Goal: Find specific page/section: Find specific page/section

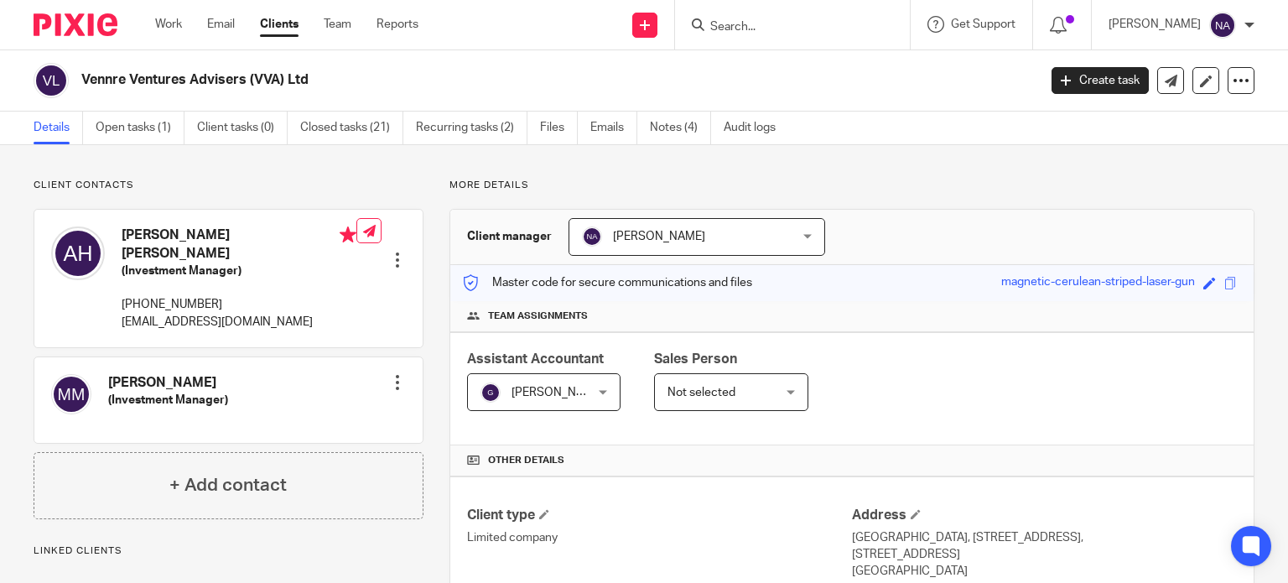
click at [778, 20] on input "Search" at bounding box center [784, 27] width 151 height 15
type input "candlols"
click at [839, 61] on link at bounding box center [814, 72] width 218 height 39
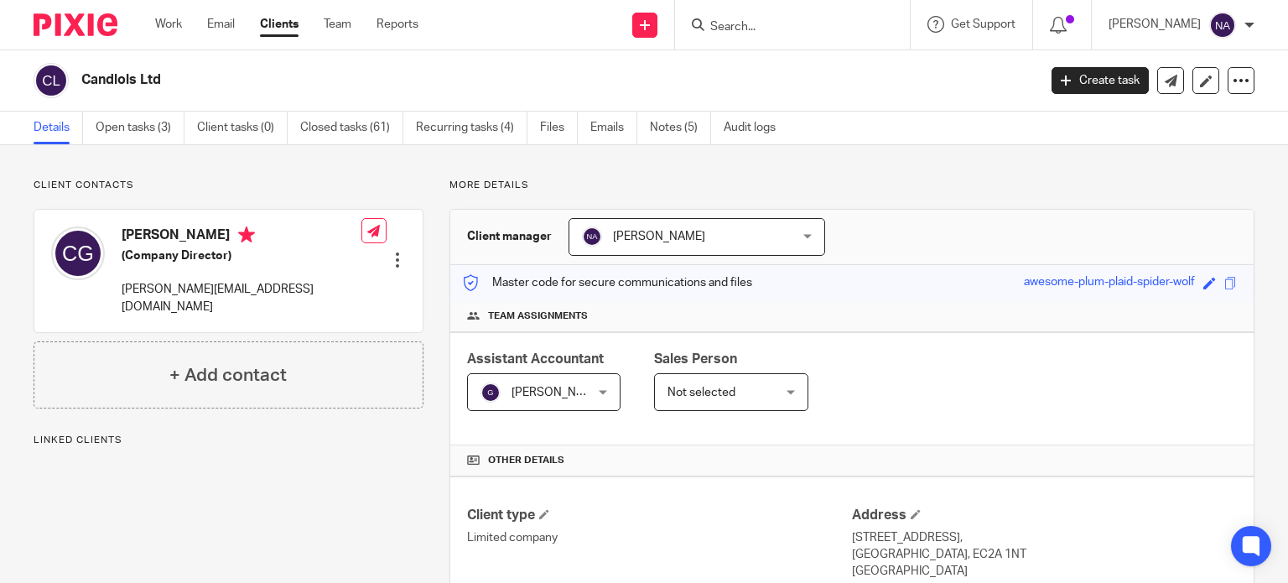
click at [776, 29] on input "Search" at bounding box center [784, 27] width 151 height 15
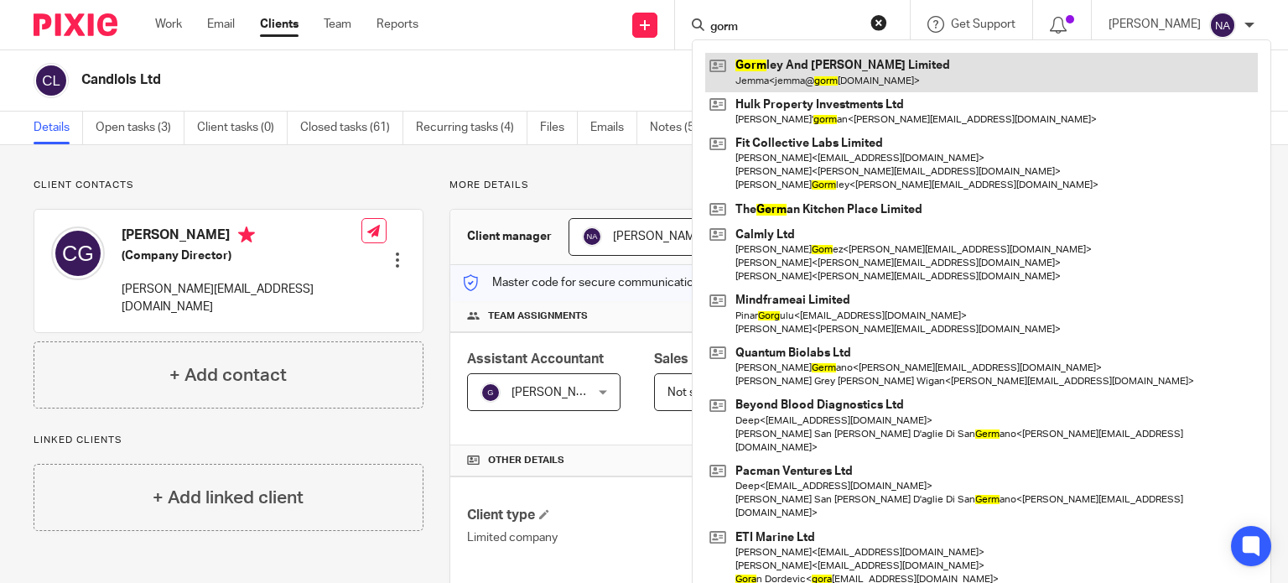
type input "gorm"
click at [896, 82] on link at bounding box center [981, 72] width 553 height 39
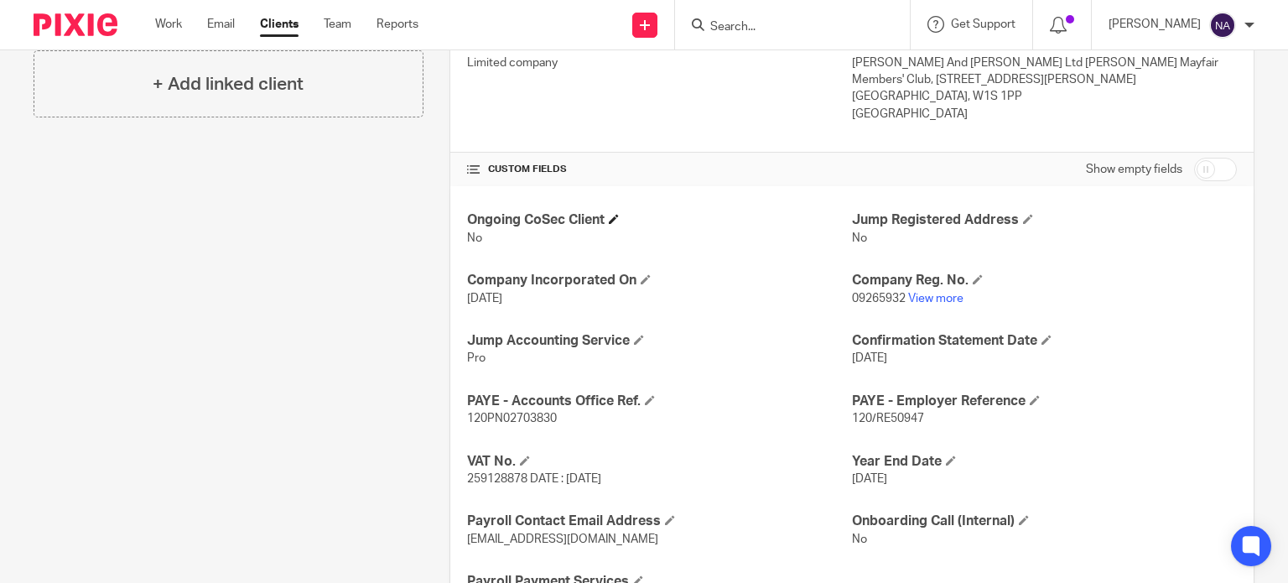
scroll to position [475, 0]
click at [925, 298] on link "View more" at bounding box center [935, 298] width 55 height 12
